Goal: Communication & Community: Connect with others

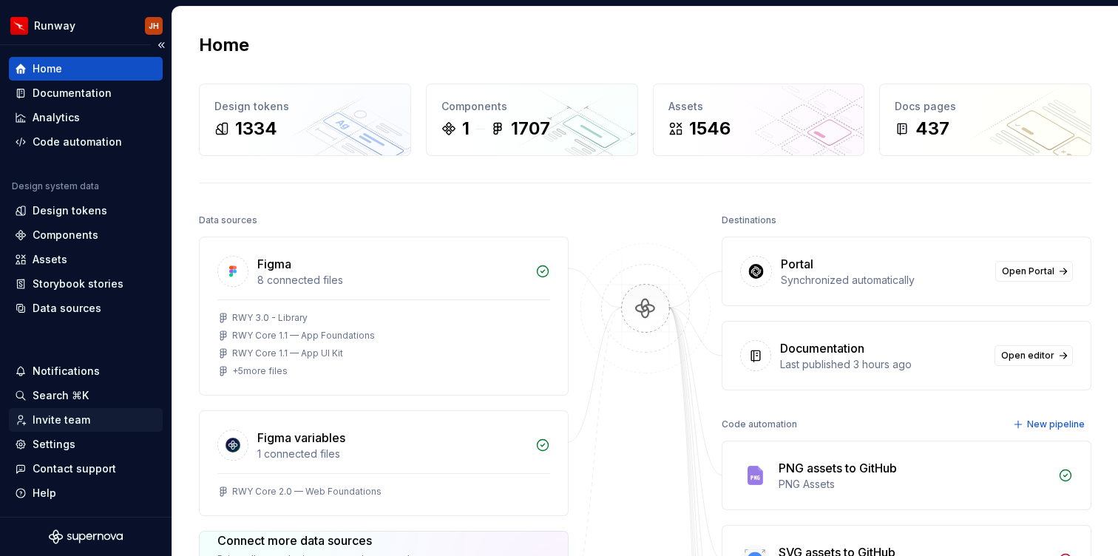
click at [71, 415] on div "Invite team" at bounding box center [62, 419] width 58 height 15
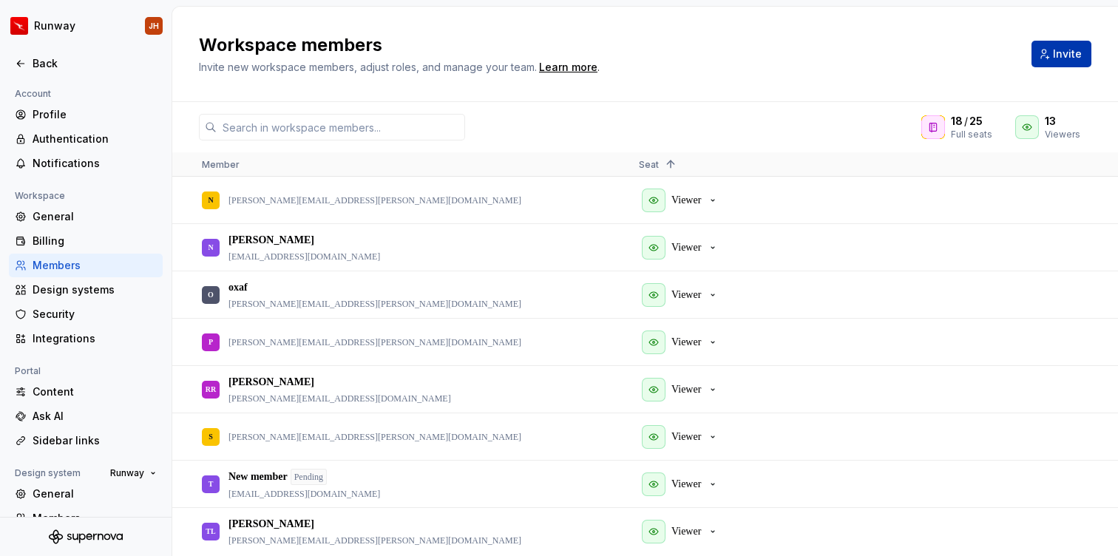
click at [1050, 52] on button "Invite" at bounding box center [1061, 54] width 60 height 27
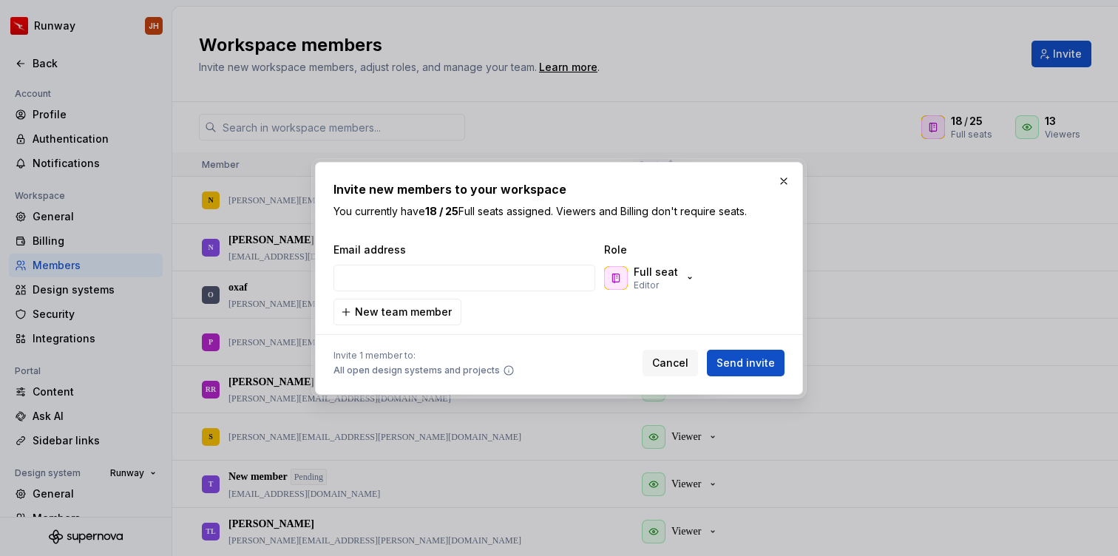
type input "[PERSON_NAME] [PERSON_NAME] [PERSON_NAME]"
click at [673, 277] on p "Full seat" at bounding box center [656, 272] width 44 height 15
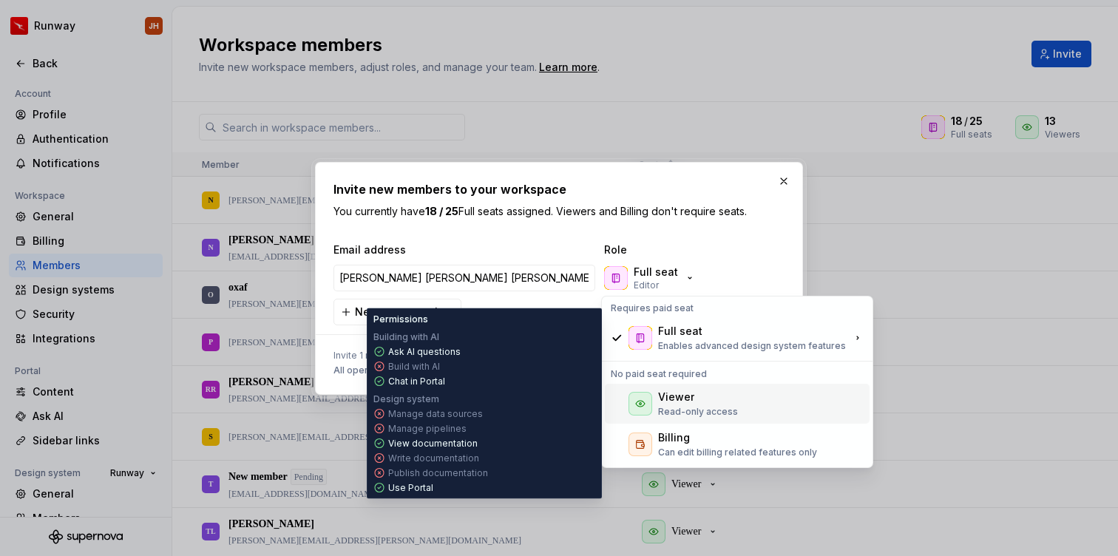
click at [686, 398] on div "Viewer" at bounding box center [676, 397] width 36 height 15
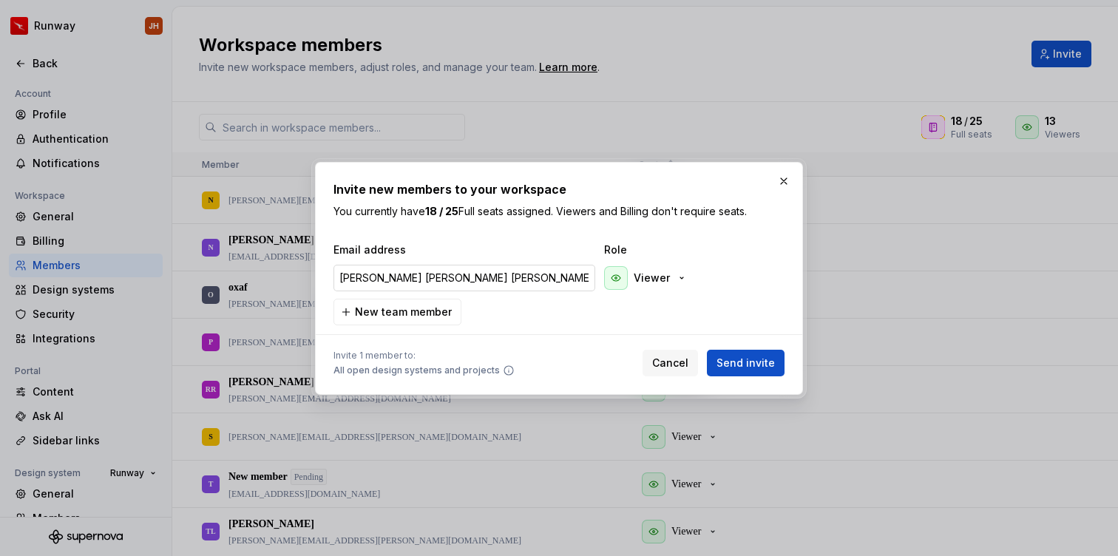
click at [557, 285] on input "[PERSON_NAME] [PERSON_NAME] [PERSON_NAME]" at bounding box center [464, 278] width 262 height 27
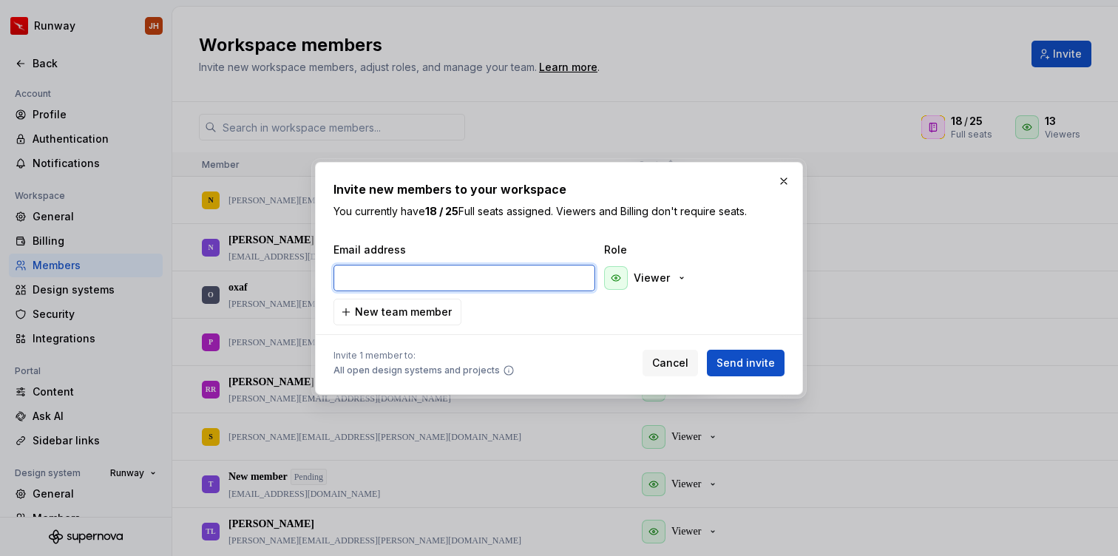
paste input "[EMAIL_ADDRESS][DOMAIN_NAME]"
type input "[EMAIL_ADDRESS][DOMAIN_NAME]"
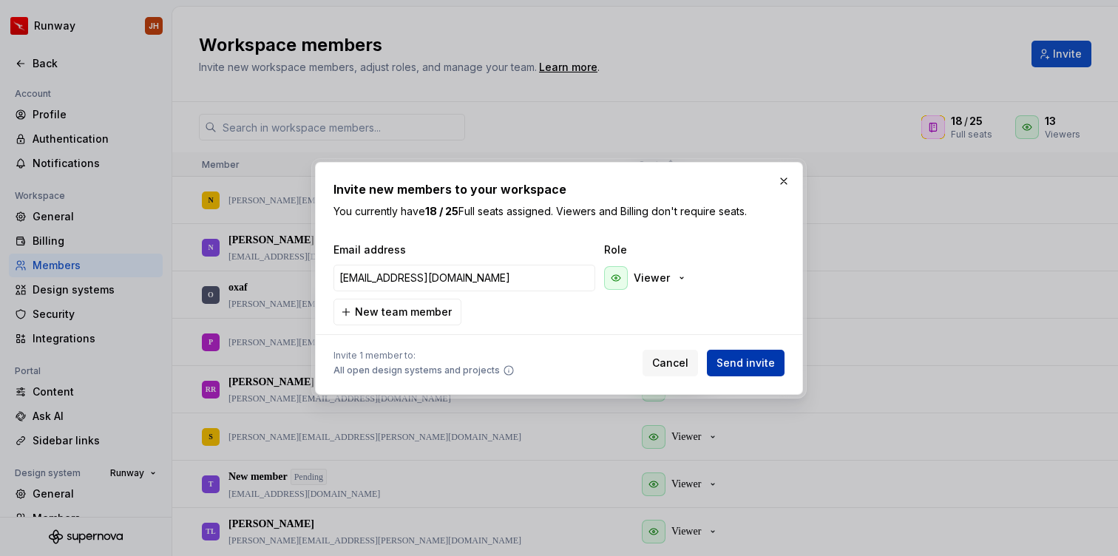
click at [750, 367] on span "Send invite" at bounding box center [745, 363] width 58 height 15
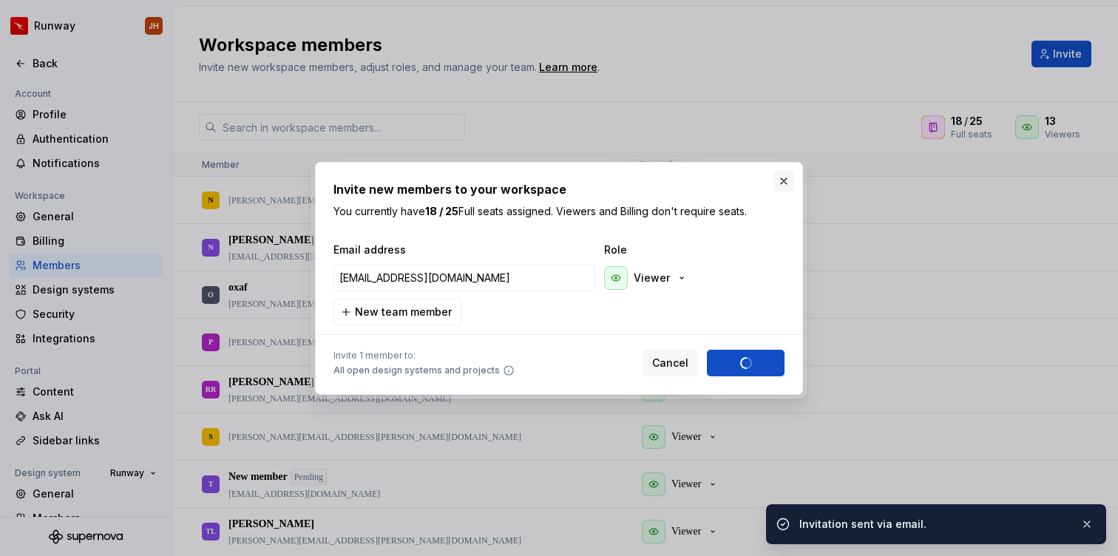
click at [784, 185] on button "button" at bounding box center [783, 181] width 21 height 21
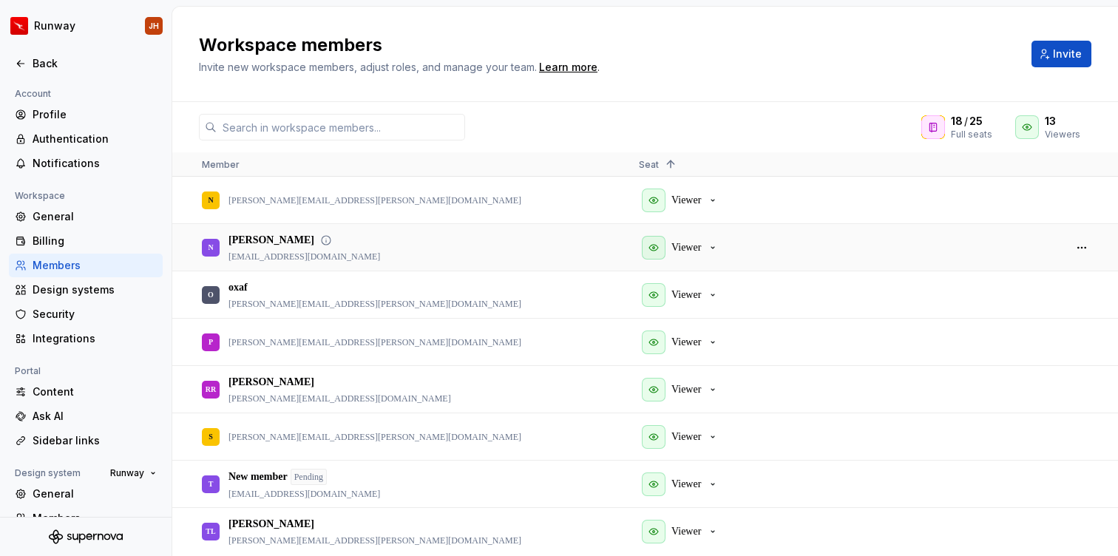
scroll to position [828, 0]
